Goal: Task Accomplishment & Management: Manage account settings

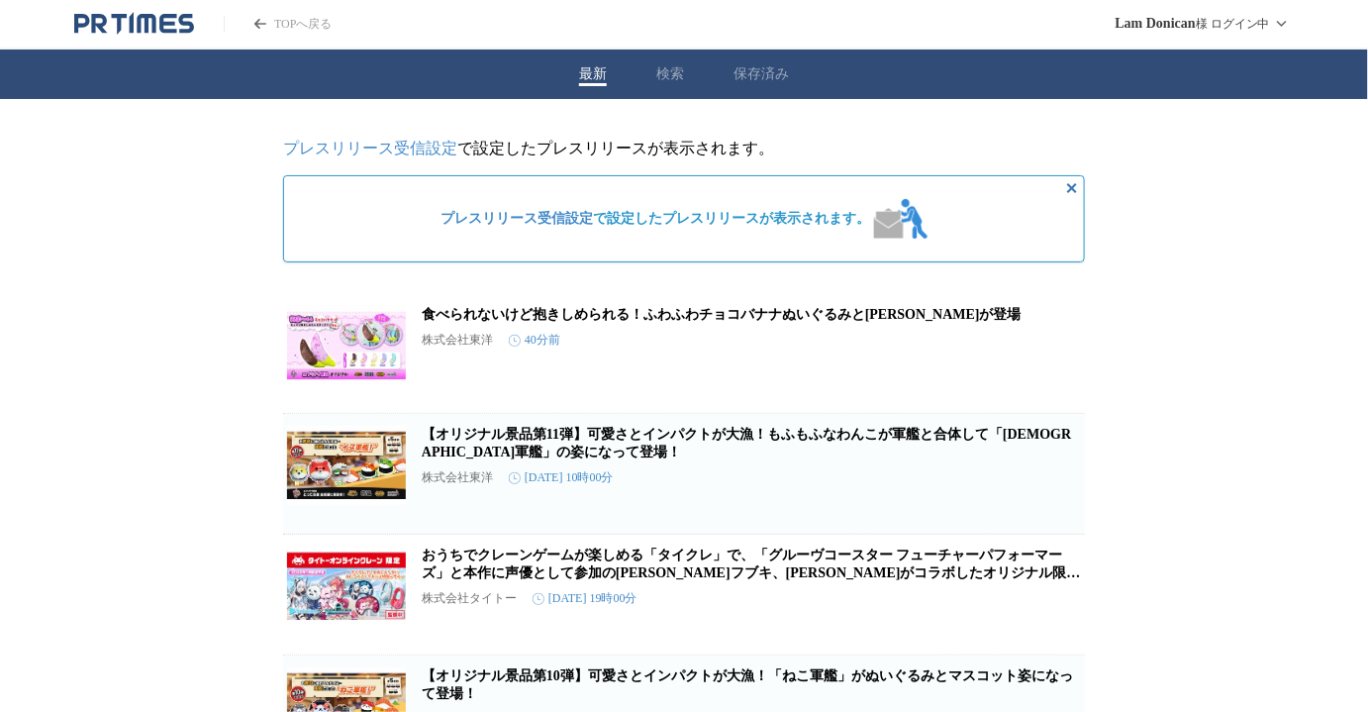
click at [411, 152] on link "プレスリリース受信設定" at bounding box center [370, 148] width 174 height 17
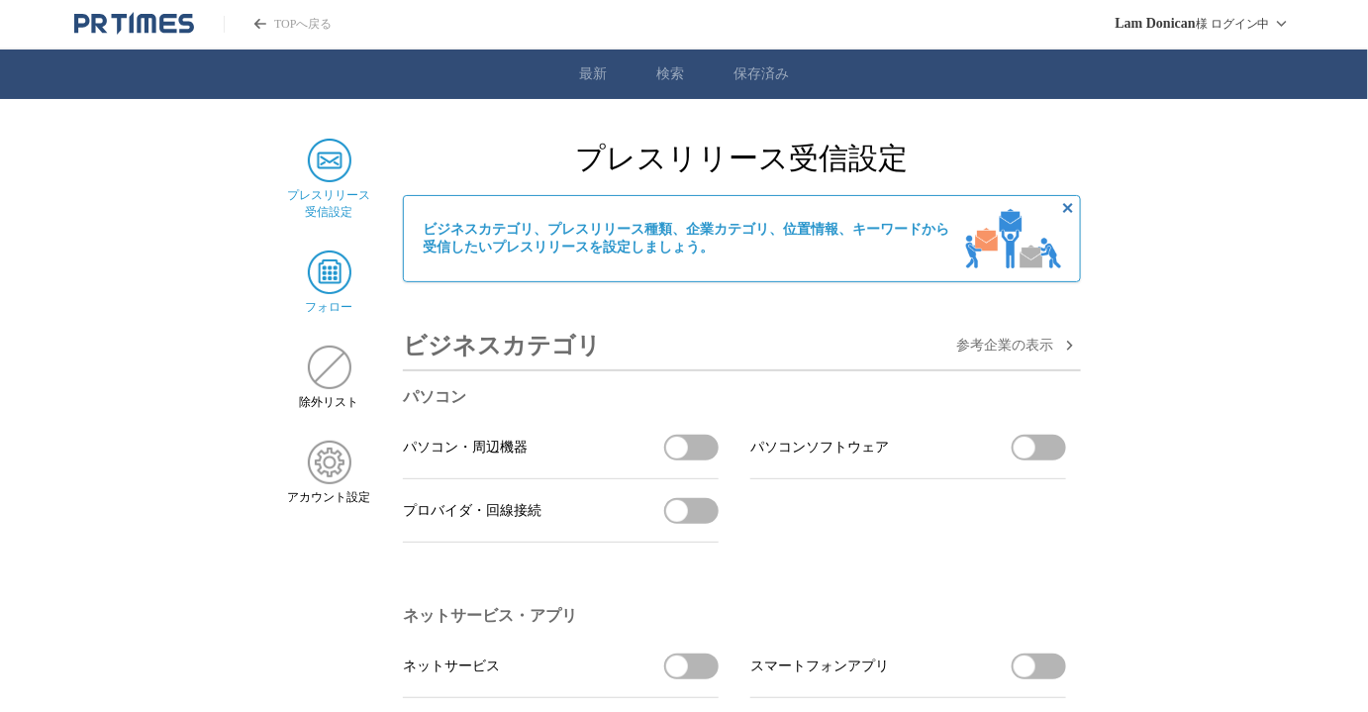
click at [318, 289] on img at bounding box center [330, 272] width 44 height 44
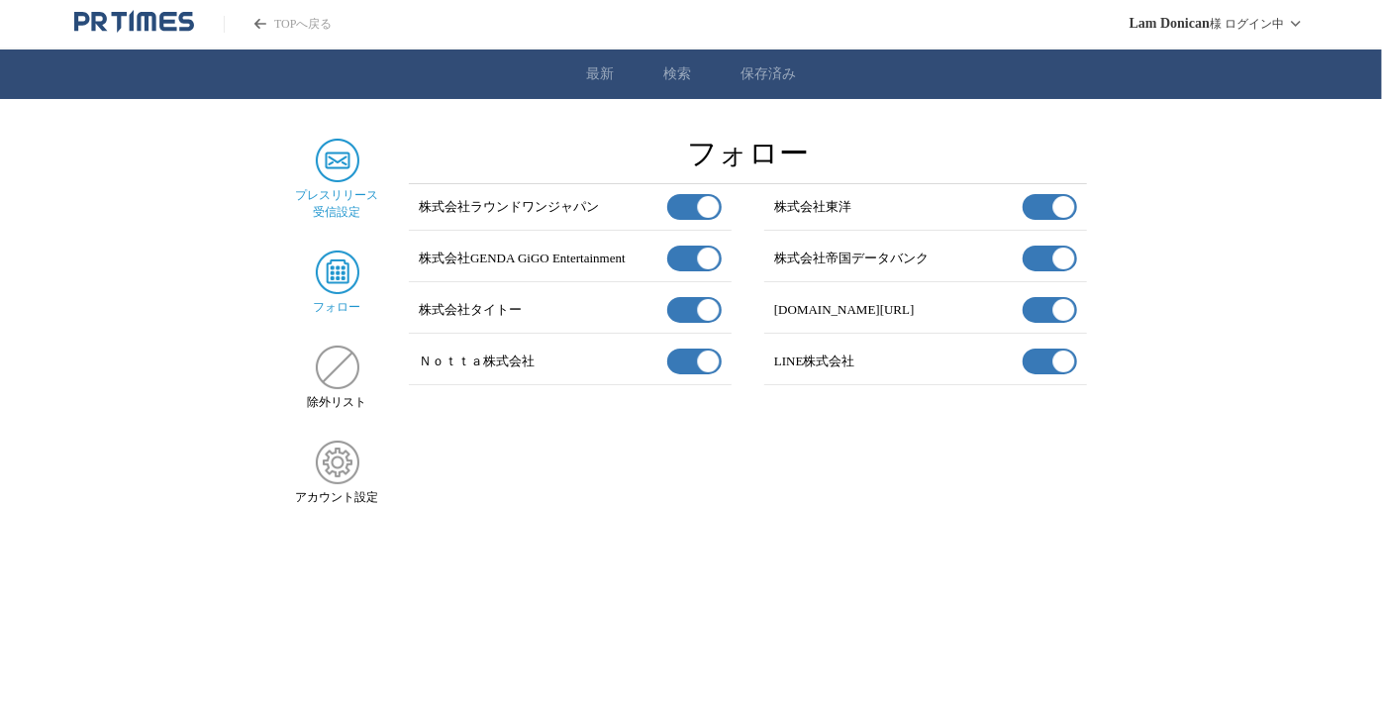
click at [329, 194] on span "プレスリリース 受信設定" at bounding box center [337, 204] width 83 height 34
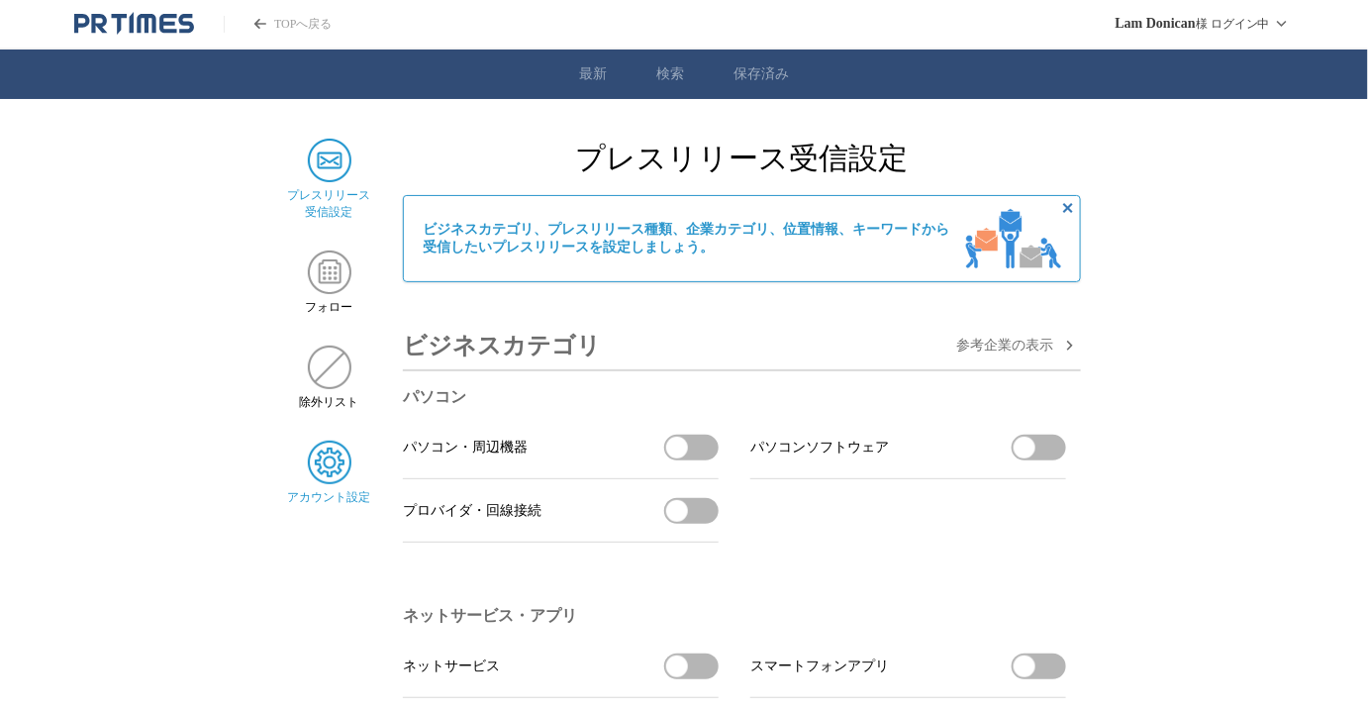
click at [345, 479] on img at bounding box center [330, 462] width 44 height 44
